Goal: Task Accomplishment & Management: Use online tool/utility

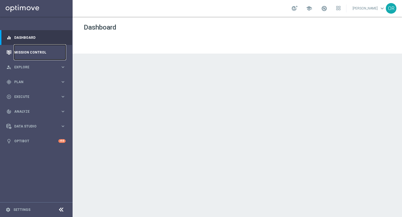
click at [34, 54] on link "Mission Control" at bounding box center [39, 52] width 51 height 15
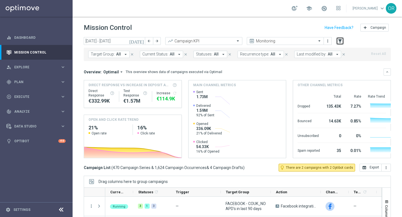
click at [341, 43] on icon "filter_alt" at bounding box center [340, 41] width 5 height 5
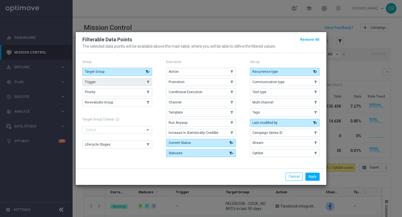
click at [128, 82] on button "Trigger" at bounding box center [117, 82] width 70 height 8
click at [314, 177] on button "Apply" at bounding box center [312, 177] width 14 height 8
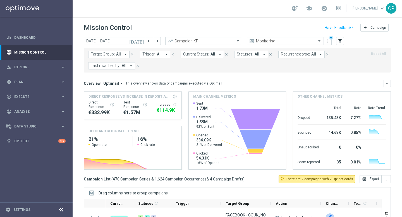
click at [164, 56] on icon "arrow_drop_down" at bounding box center [166, 54] width 5 height 5
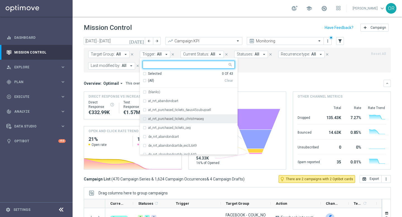
click at [143, 119] on div "at_nrt_purchased_tickets_christmaseg" at bounding box center [189, 118] width 92 height 9
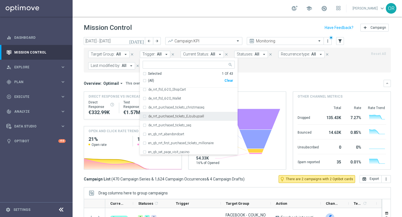
scroll to position [92, 0]
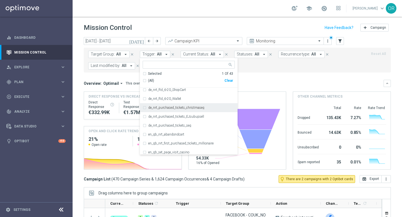
click at [143, 109] on div "de_nrt_purchased_tickets_christmaseg" at bounding box center [189, 107] width 92 height 9
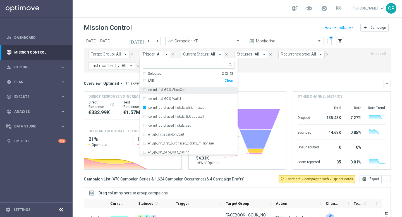
click at [269, 79] on mini-dashboard "Overview: Optimail arrow_drop_down This overview shows data of campaigns execut…" at bounding box center [237, 124] width 307 height 103
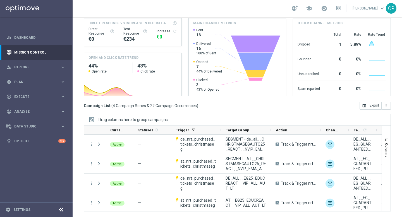
scroll to position [0, 0]
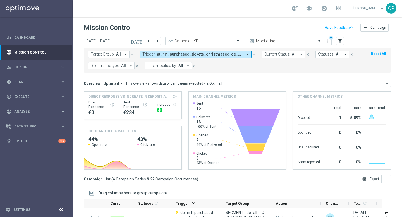
click at [141, 41] on icon "[DATE]" at bounding box center [136, 41] width 15 height 5
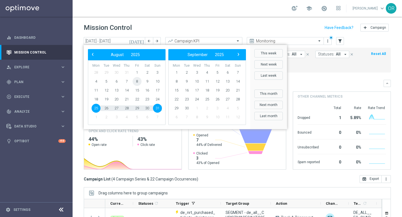
click at [135, 82] on span "8" at bounding box center [137, 81] width 9 height 9
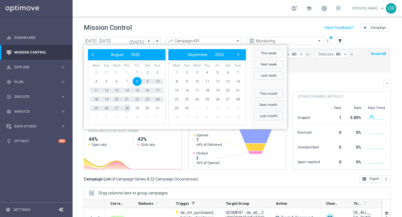
click at [130, 109] on span "28" at bounding box center [126, 108] width 9 height 9
type input "[DATE] - [DATE]"
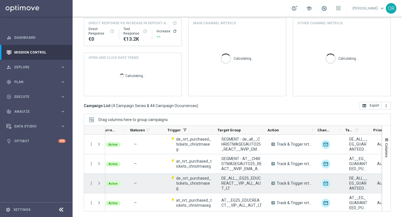
scroll to position [0, 9]
